Goal: Transaction & Acquisition: Purchase product/service

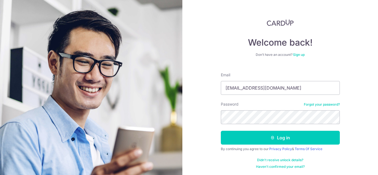
type input "[EMAIL_ADDRESS][DOMAIN_NAME]"
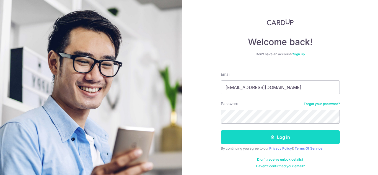
click at [238, 137] on button "Log in" at bounding box center [280, 137] width 119 height 14
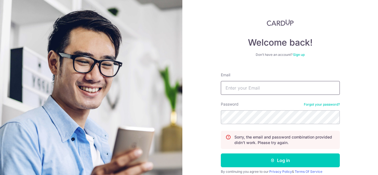
click at [281, 88] on input "Email" at bounding box center [280, 88] width 119 height 14
type input "[EMAIL_ADDRESS][DOMAIN_NAME]"
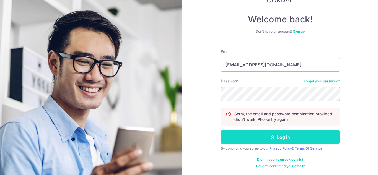
click at [240, 140] on button "Log in" at bounding box center [280, 137] width 119 height 14
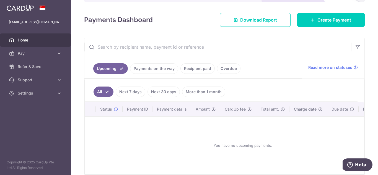
scroll to position [55, 0]
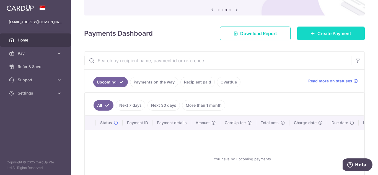
click at [321, 33] on span "Create Payment" at bounding box center [335, 33] width 34 height 7
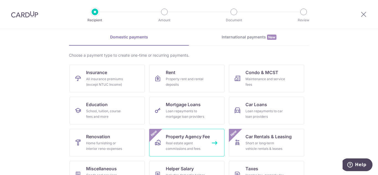
scroll to position [17, 0]
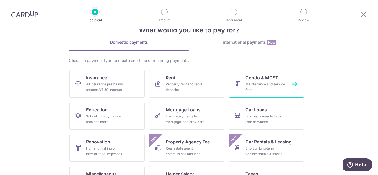
click at [267, 82] on div "Maintenance and service fees" at bounding box center [266, 87] width 40 height 11
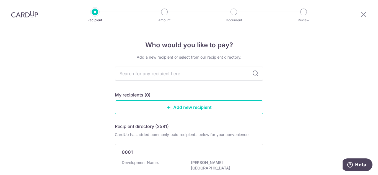
click at [31, 17] on img at bounding box center [24, 14] width 27 height 7
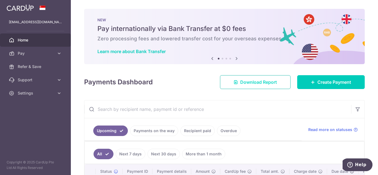
click at [261, 79] on span "Download Report" at bounding box center [258, 82] width 37 height 7
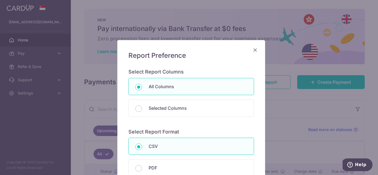
click at [255, 51] on icon "Close" at bounding box center [255, 50] width 7 height 7
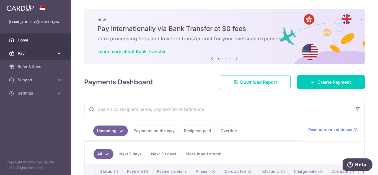
click at [58, 58] on link "Pay" at bounding box center [35, 53] width 71 height 13
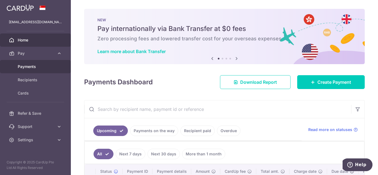
click at [44, 67] on span "Payments" at bounding box center [36, 67] width 37 height 6
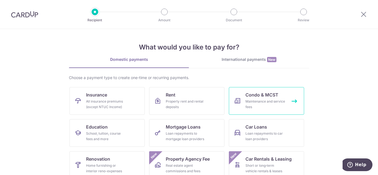
click at [260, 94] on span "Condo & MCST" at bounding box center [262, 95] width 33 height 7
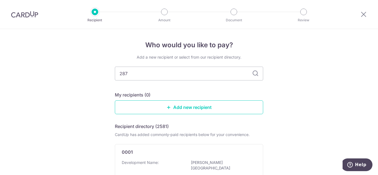
type input "2870"
click at [255, 74] on icon at bounding box center [255, 73] width 7 height 7
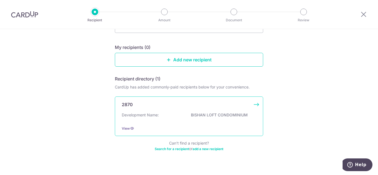
scroll to position [55, 0]
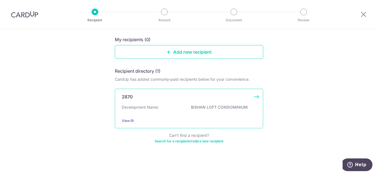
click at [229, 106] on p "BISHAN LOFT CONDOMINIUM" at bounding box center [222, 108] width 62 height 6
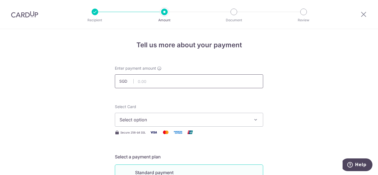
click at [185, 83] on input "text" at bounding box center [189, 81] width 148 height 14
type input "1,020.24"
click at [180, 124] on button "Select option" at bounding box center [189, 120] width 148 height 14
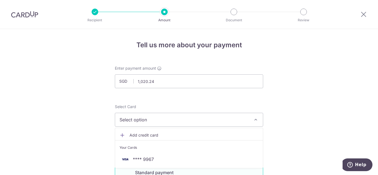
click at [180, 124] on button "Select option" at bounding box center [189, 120] width 148 height 14
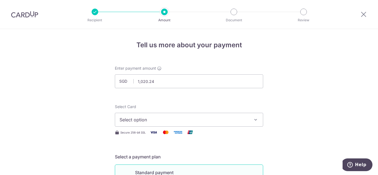
click at [180, 124] on button "Select option" at bounding box center [189, 120] width 148 height 14
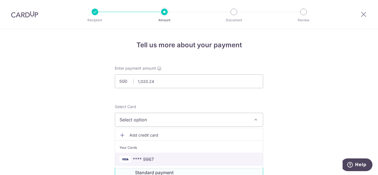
drag, startPoint x: 152, startPoint y: 158, endPoint x: 208, endPoint y: 143, distance: 57.6
click at [152, 158] on span "**** 9967" at bounding box center [143, 159] width 21 height 7
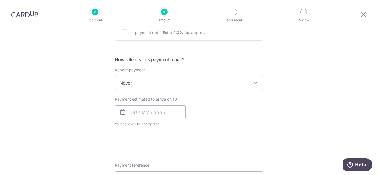
scroll to position [194, 0]
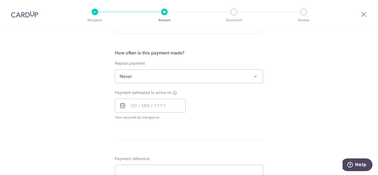
click at [120, 106] on icon at bounding box center [122, 105] width 7 height 7
click at [127, 104] on input "text" at bounding box center [150, 106] width 71 height 14
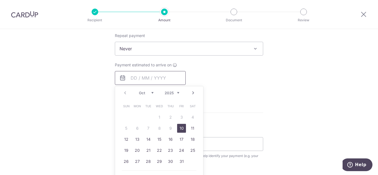
scroll to position [249, 0]
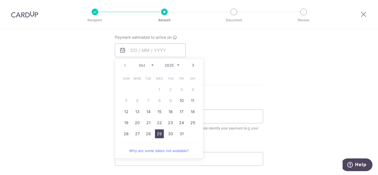
click at [158, 131] on link "29" at bounding box center [159, 134] width 9 height 9
type input "29/10/2025"
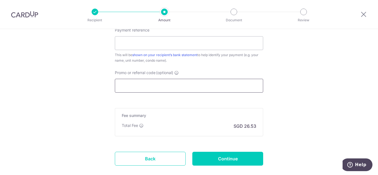
scroll to position [360, 0]
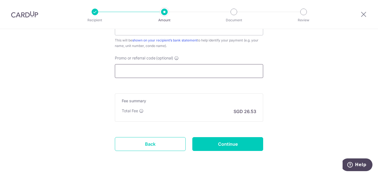
click at [165, 71] on input "Promo or referral code (optional)" at bounding box center [189, 71] width 148 height 14
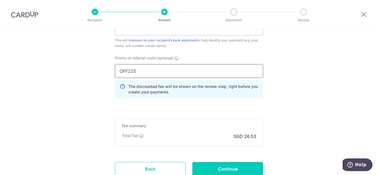
type input "OFF225"
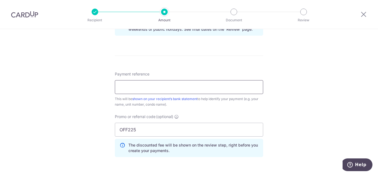
scroll to position [292, 0]
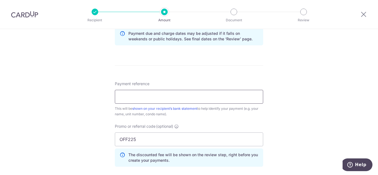
click at [183, 97] on input "Payment reference" at bounding box center [189, 97] width 148 height 14
type input "B"
type input "3"
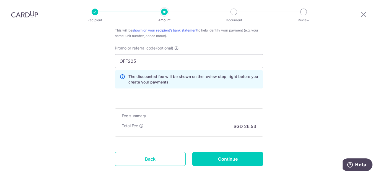
scroll to position [402, 0]
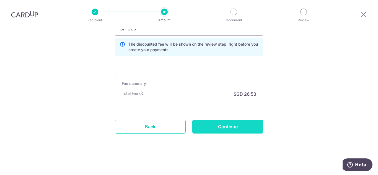
type input "BLK 33 UNIT 30-12"
click at [232, 128] on input "Continue" at bounding box center [227, 127] width 71 height 14
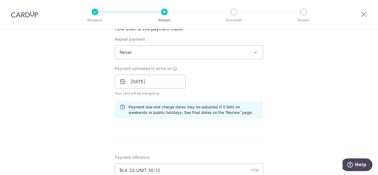
scroll to position [222, 0]
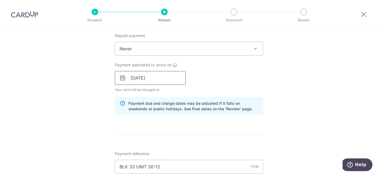
click at [142, 77] on input "[DATE]" at bounding box center [150, 78] width 71 height 14
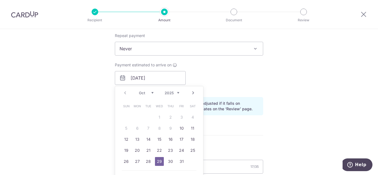
click at [298, 136] on div "Tell us more about your payment Enter payment amount SGD 1,020.24 1020.24 Selec…" at bounding box center [189, 82] width 378 height 549
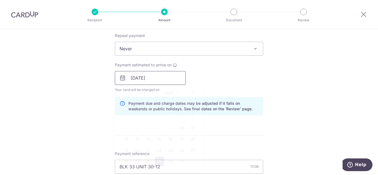
click at [164, 79] on input "[DATE]" at bounding box center [150, 78] width 71 height 14
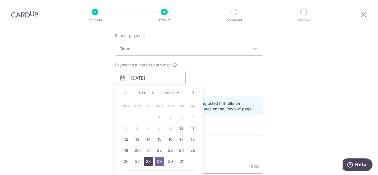
click at [146, 161] on link "28" at bounding box center [148, 161] width 9 height 9
type input "[DATE]"
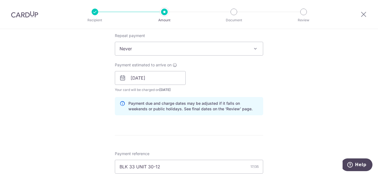
click at [300, 116] on div "Tell us more about your payment Enter payment amount SGD 1,020.24 1020.24 Selec…" at bounding box center [189, 82] width 378 height 549
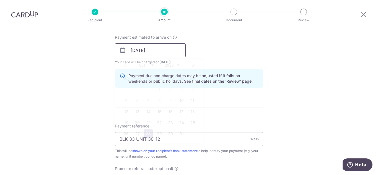
click at [167, 49] on input "[DATE]" at bounding box center [150, 50] width 71 height 14
click at [316, 95] on div "Tell us more about your payment Enter payment amount SGD 1,020.24 1020.24 Selec…" at bounding box center [189, 54] width 378 height 549
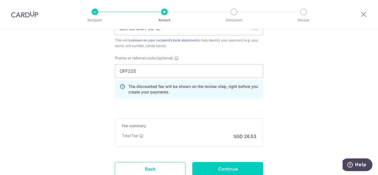
scroll to position [388, 0]
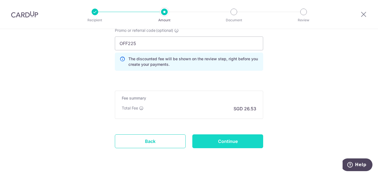
click at [246, 141] on input "Continue" at bounding box center [227, 142] width 71 height 14
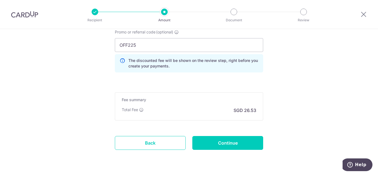
scroll to position [402, 0]
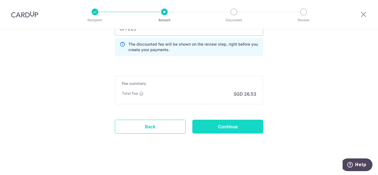
click at [240, 125] on input "Continue" at bounding box center [227, 127] width 71 height 14
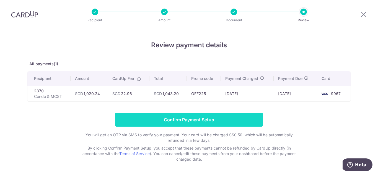
click at [235, 120] on input "Confirm Payment Setup" at bounding box center [189, 120] width 148 height 14
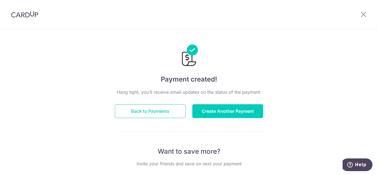
click at [167, 112] on button "Back to Payments" at bounding box center [150, 111] width 71 height 14
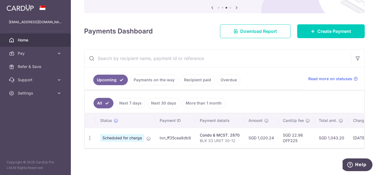
scroll to position [60, 0]
click at [91, 138] on icon "button" at bounding box center [90, 138] width 6 height 6
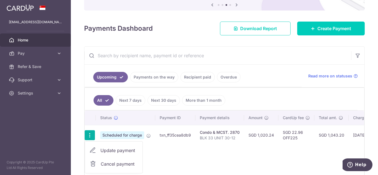
click at [36, 40] on span "Home" at bounding box center [36, 40] width 37 height 6
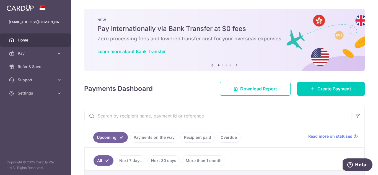
click at [25, 5] on img at bounding box center [20, 7] width 27 height 7
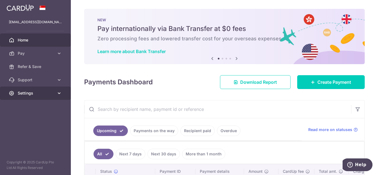
click at [52, 95] on span "Settings" at bounding box center [36, 94] width 37 height 6
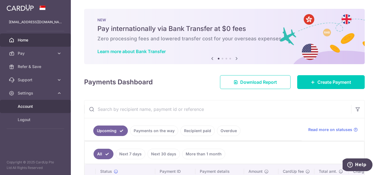
click at [27, 108] on span "Account" at bounding box center [36, 107] width 37 height 6
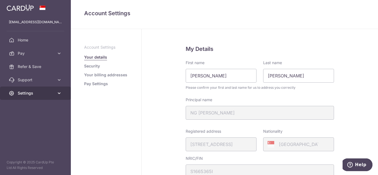
click at [41, 95] on span "Settings" at bounding box center [36, 94] width 37 height 6
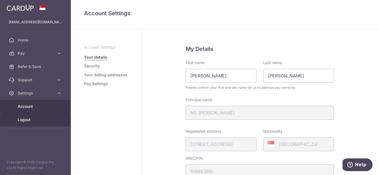
click at [28, 117] on span "Logout" at bounding box center [36, 120] width 37 height 6
